Goal: Task Accomplishment & Management: Complete application form

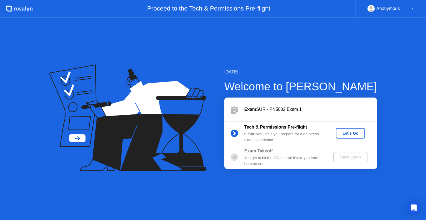
click at [356, 132] on div "Let's Go" at bounding box center [350, 133] width 25 height 4
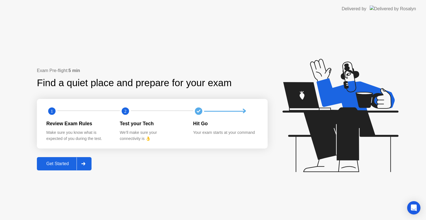
click at [89, 165] on div at bounding box center [83, 164] width 13 height 13
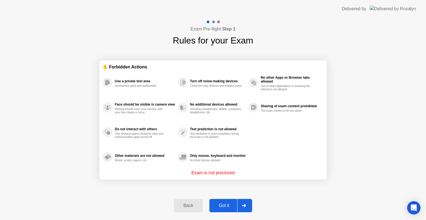
click at [247, 207] on div at bounding box center [243, 206] width 13 height 13
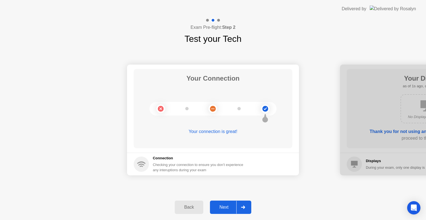
click at [247, 207] on div at bounding box center [243, 207] width 13 height 13
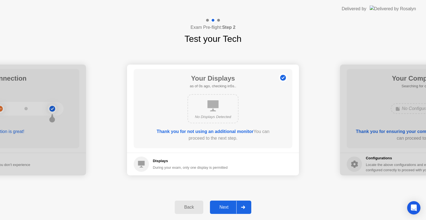
click at [247, 207] on div at bounding box center [243, 207] width 13 height 13
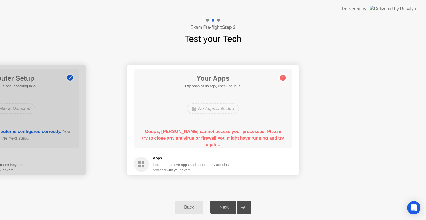
click at [247, 207] on div at bounding box center [243, 207] width 13 height 13
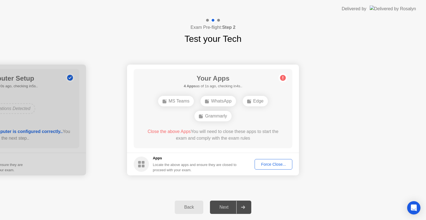
click at [268, 167] on div "Force Close..." at bounding box center [274, 164] width 34 height 4
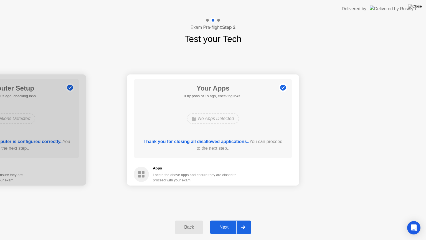
click at [245, 220] on icon at bounding box center [243, 226] width 4 height 3
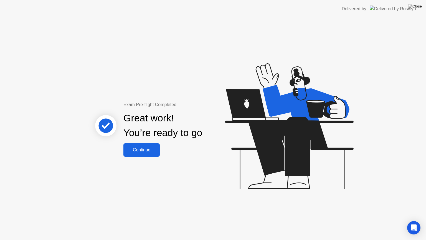
click at [147, 154] on button "Continue" at bounding box center [142, 149] width 36 height 13
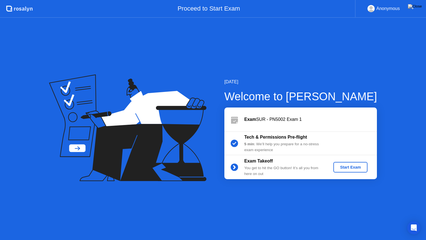
click at [354, 169] on div "Start Exam" at bounding box center [351, 167] width 30 height 4
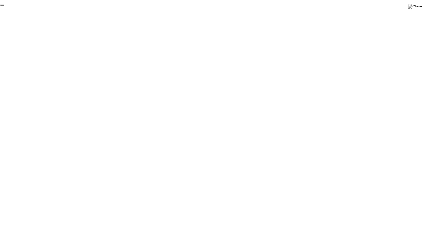
click div "End Proctoring Session"
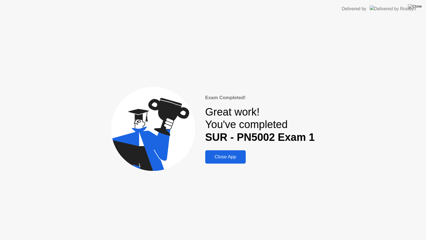
click at [224, 158] on div "Close App" at bounding box center [225, 157] width 37 height 6
